Goal: Book appointment/travel/reservation

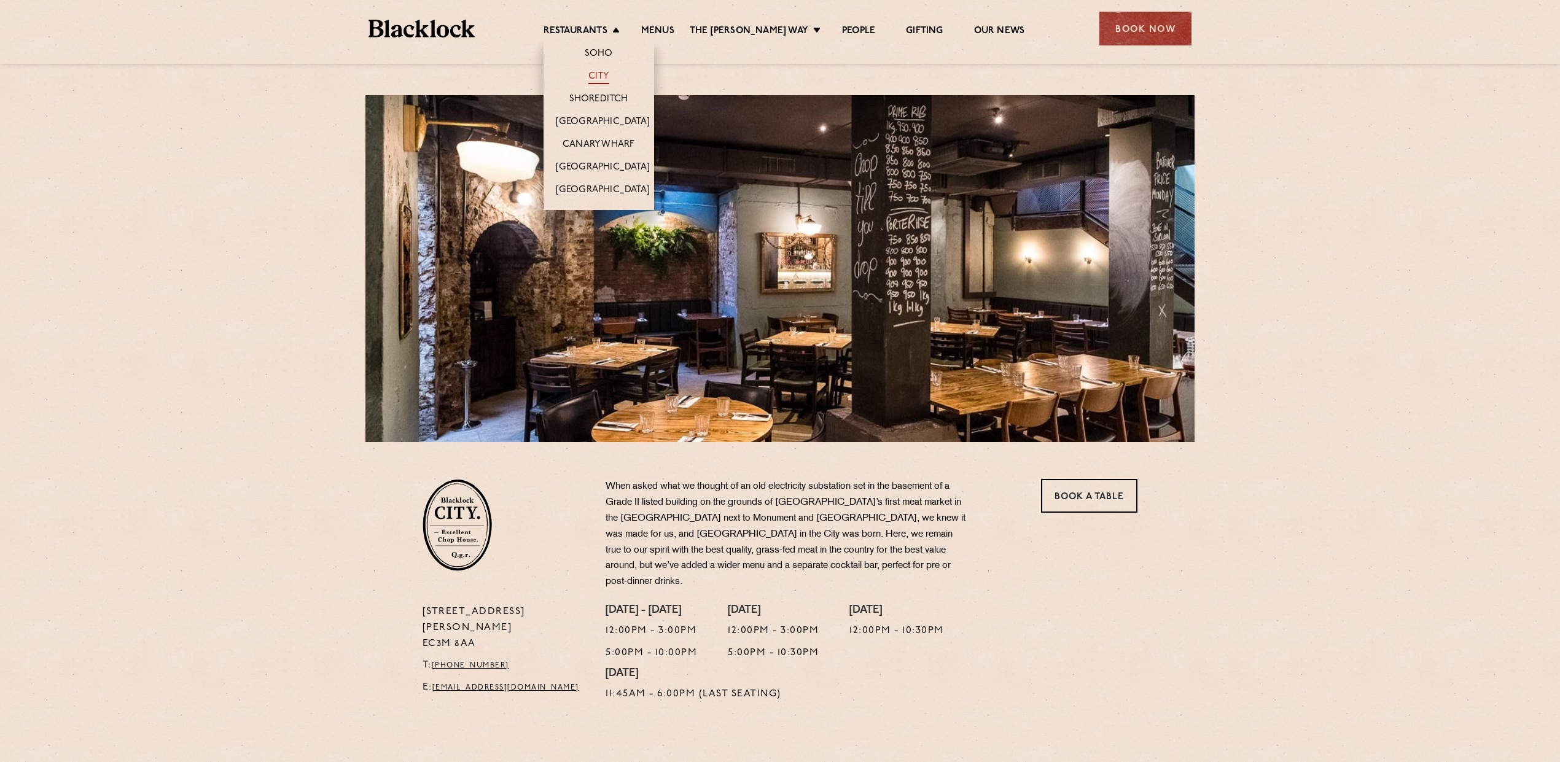
click at [602, 76] on link "City" at bounding box center [598, 78] width 21 height 14
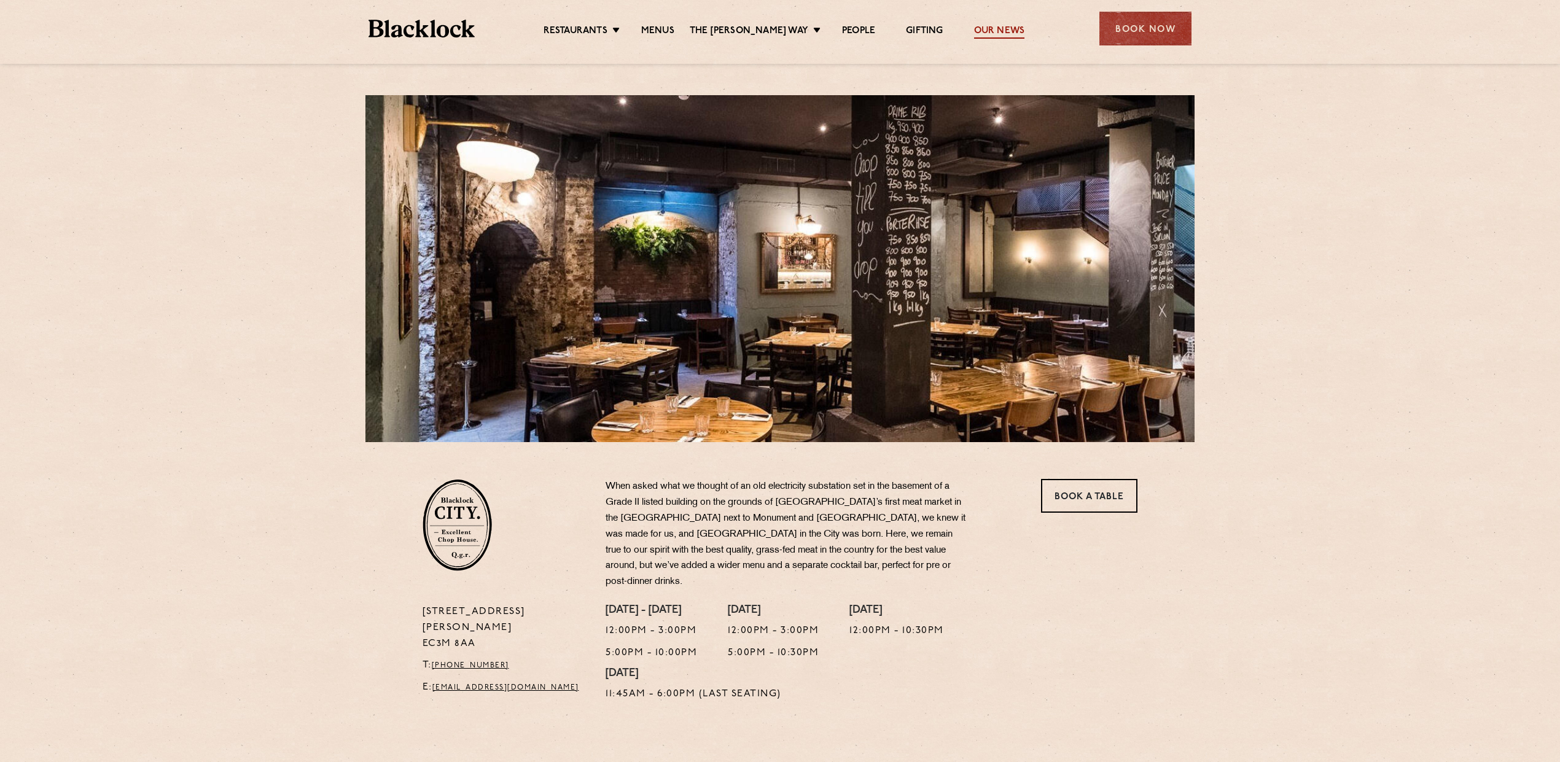
click at [992, 30] on link "Our News" at bounding box center [999, 32] width 51 height 14
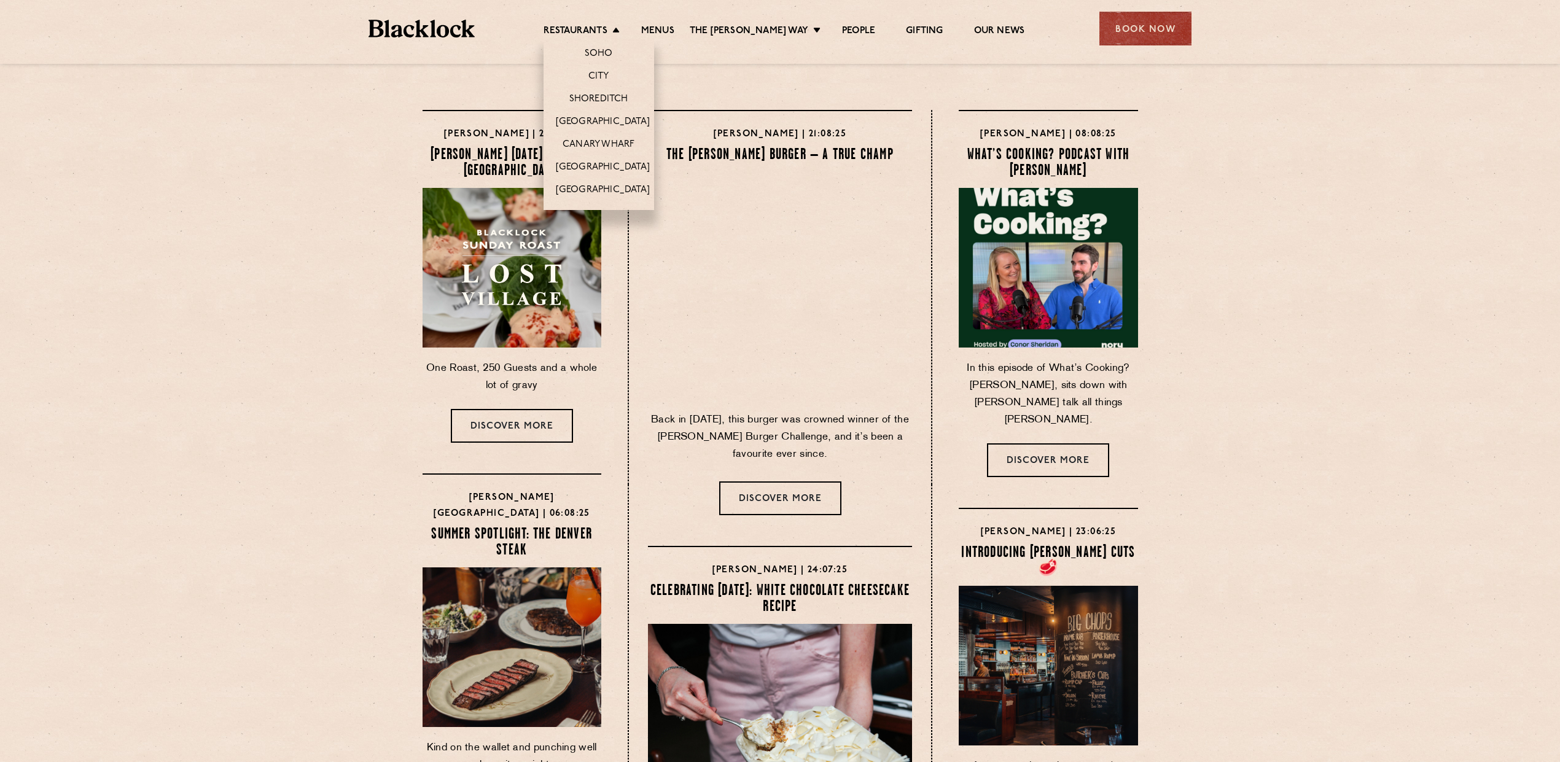
scroll to position [0, 1]
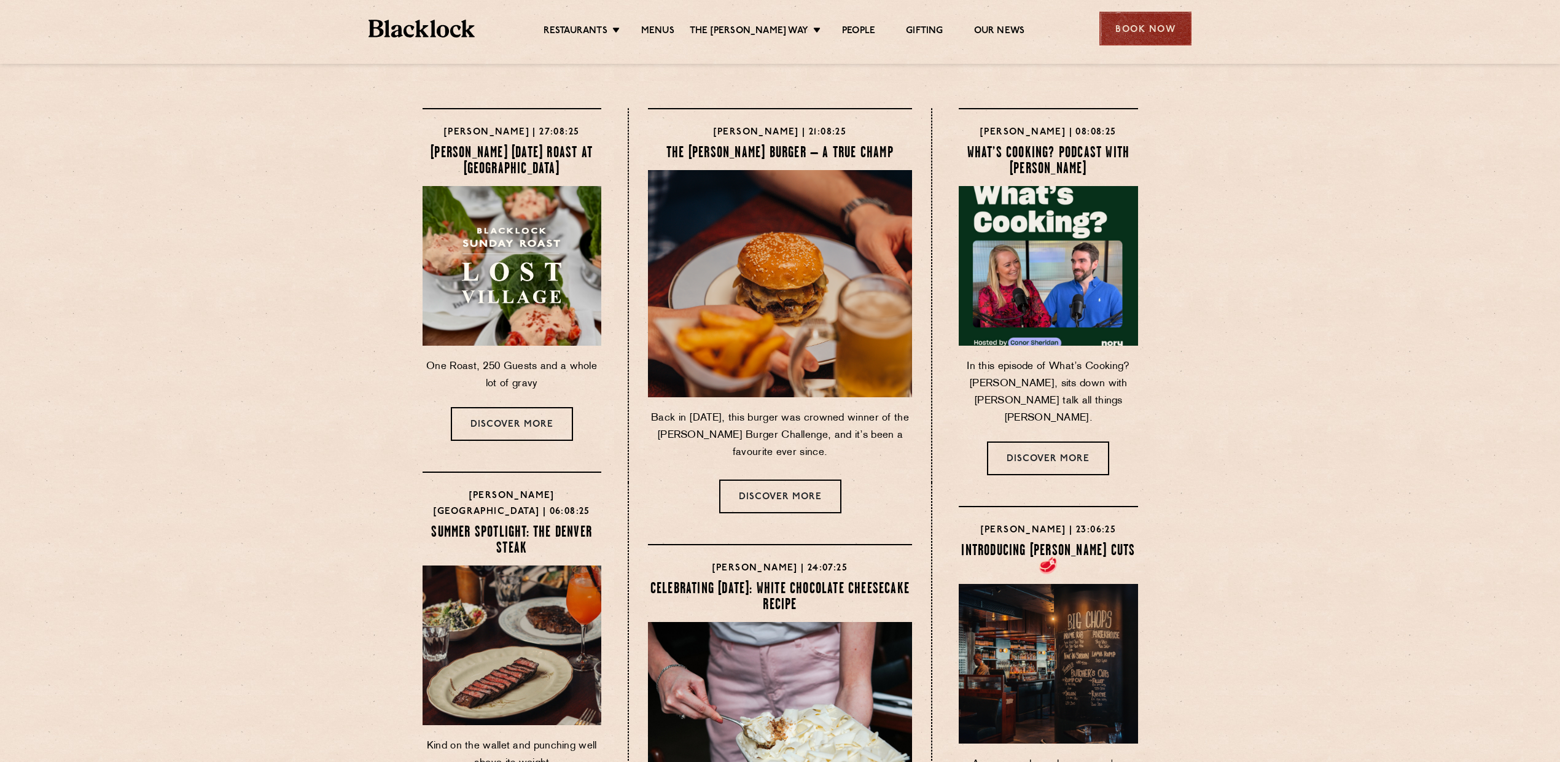
click at [1142, 29] on div "Book Now" at bounding box center [1145, 29] width 92 height 34
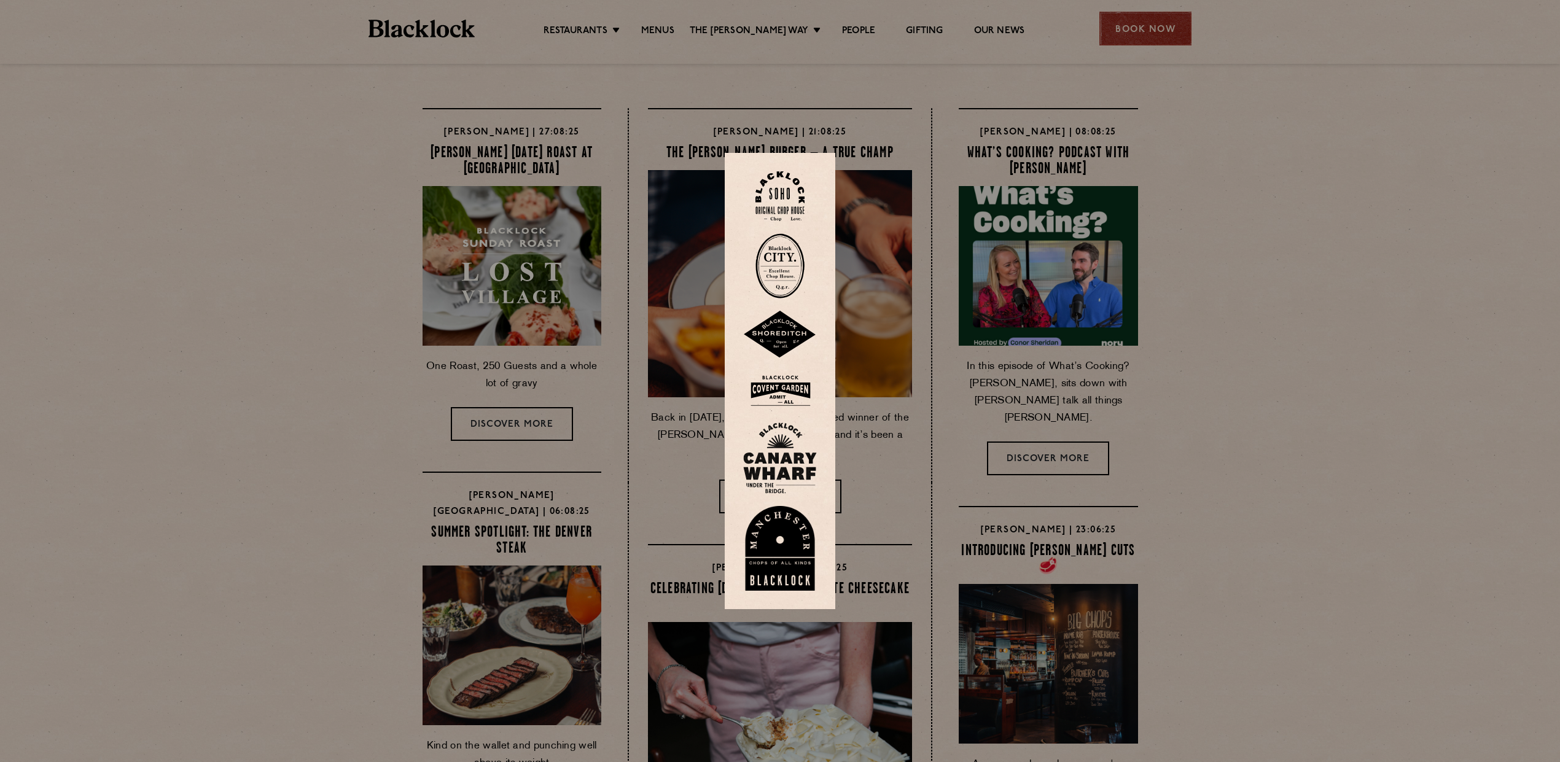
scroll to position [0, 0]
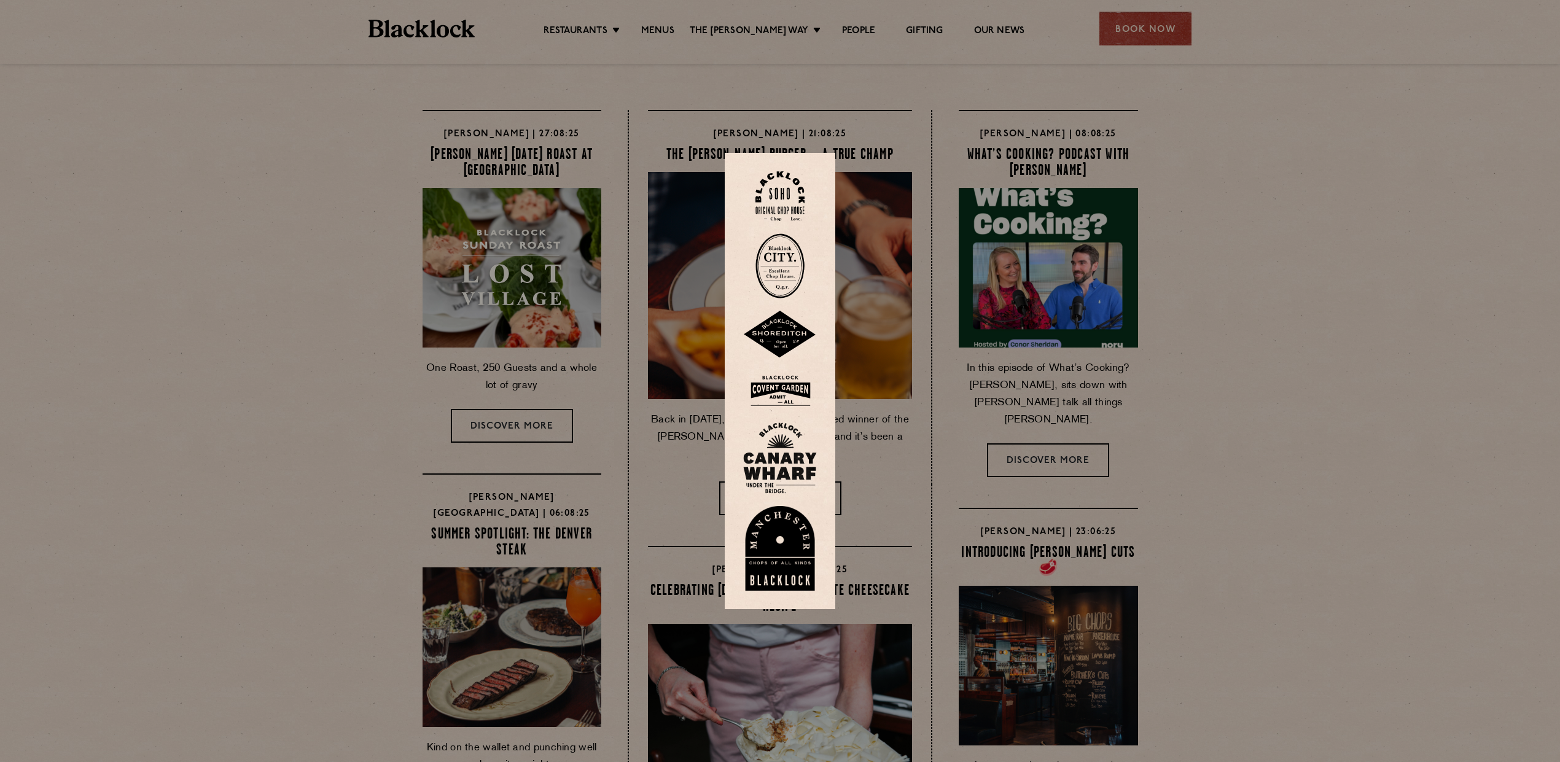
click at [774, 265] on img at bounding box center [779, 265] width 49 height 65
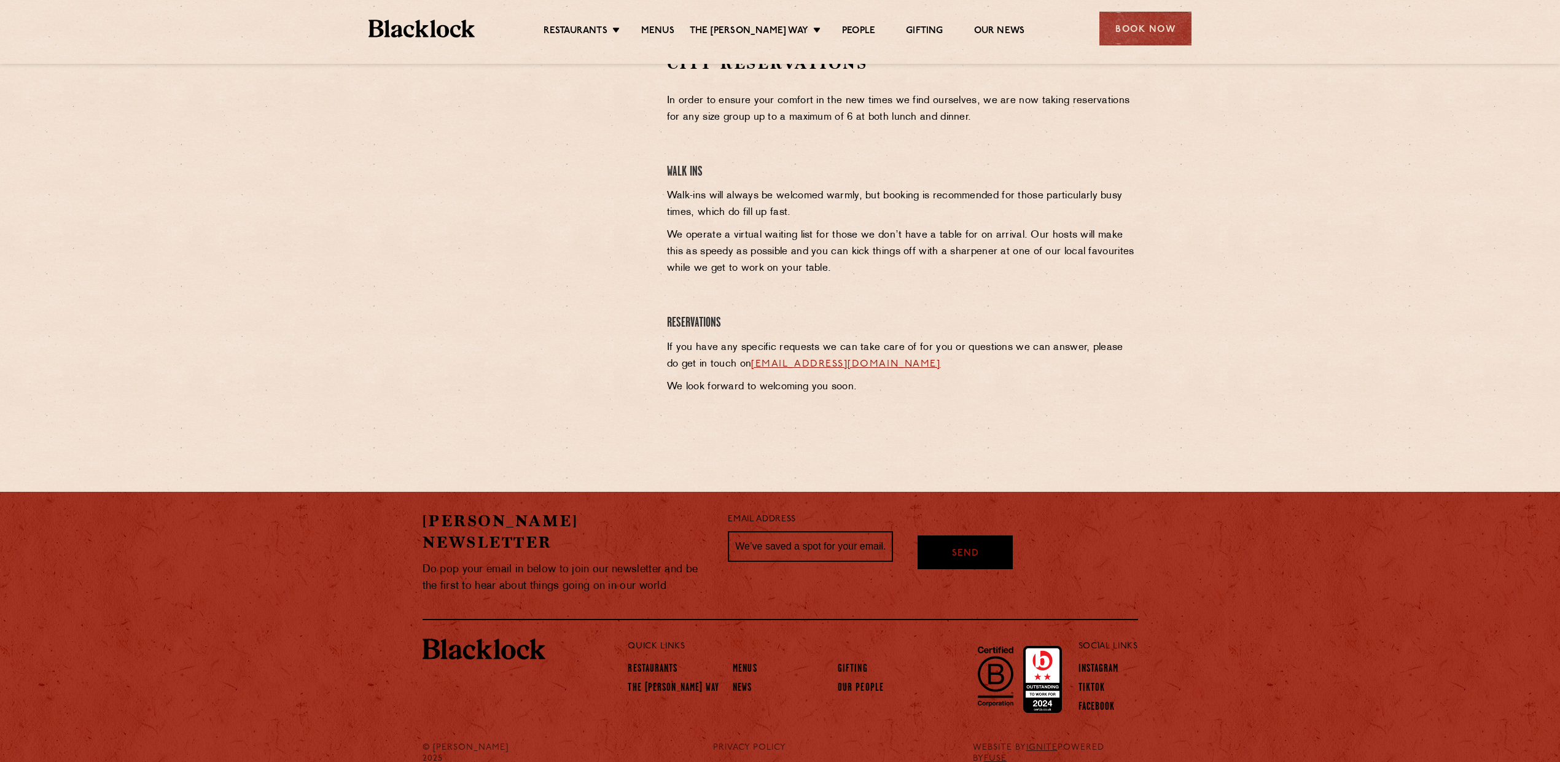
scroll to position [426, 0]
click at [828, 364] on link "cityreservations@theblacklock.com" at bounding box center [845, 365] width 189 height 10
